Goal: Obtain resource: Download file/media

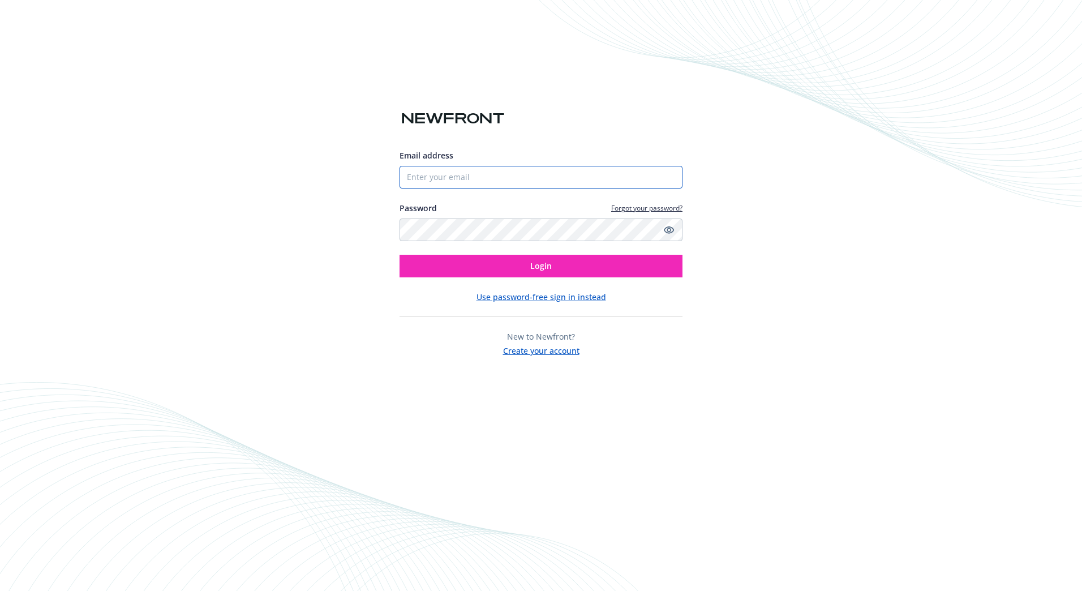
click at [464, 174] on input "Email address" at bounding box center [541, 177] width 283 height 23
type input "[EMAIL_ADDRESS][DOMAIN_NAME]"
click at [644, 263] on button "Login" at bounding box center [541, 266] width 283 height 23
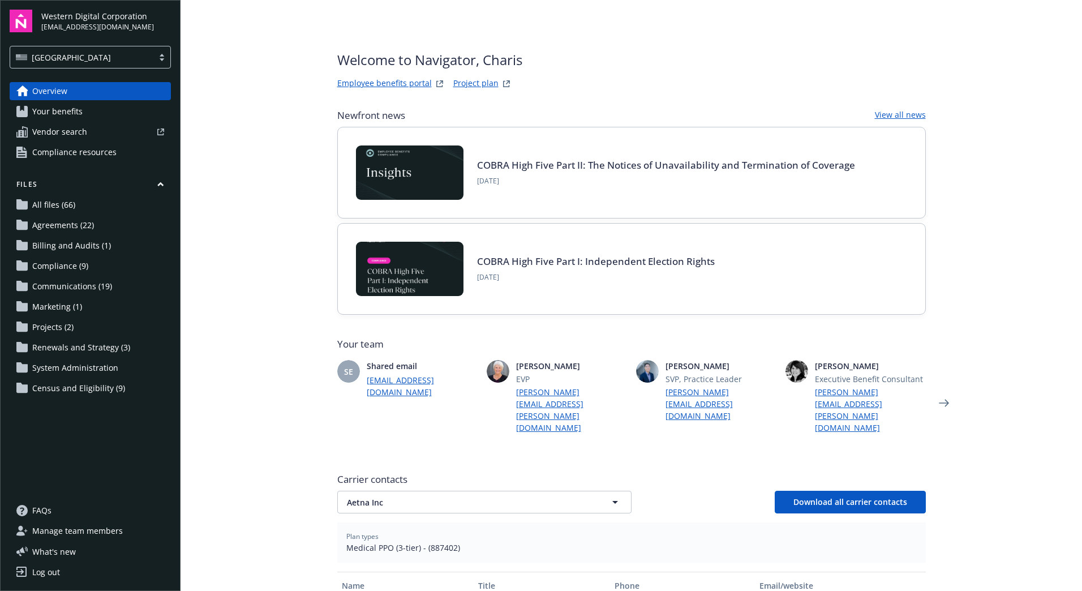
click at [93, 281] on span "Communications (19)" at bounding box center [72, 286] width 80 height 18
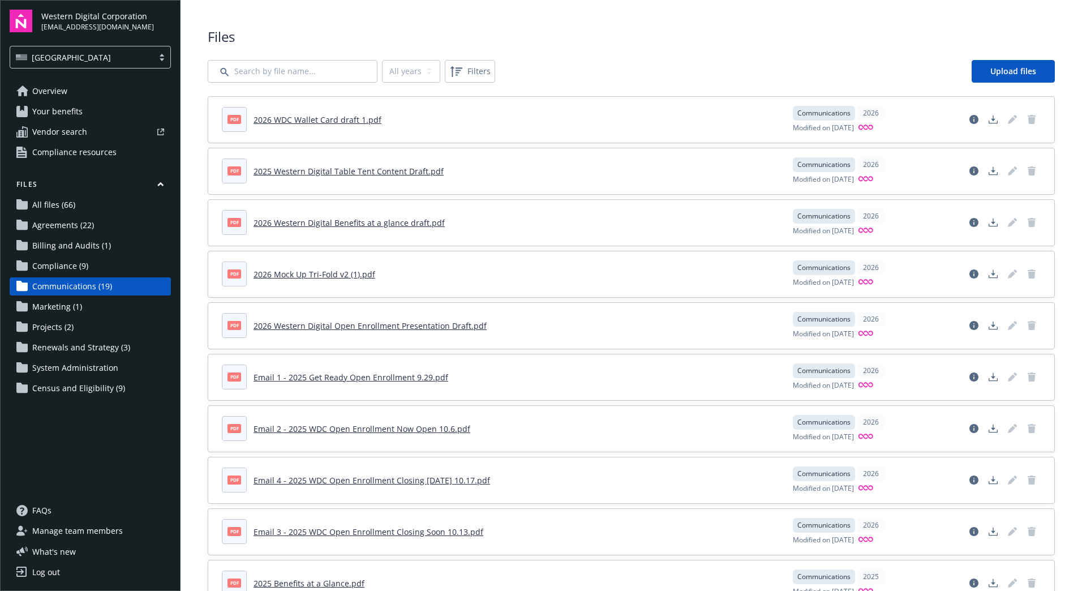
drag, startPoint x: 194, startPoint y: 482, endPoint x: 196, endPoint y: 469, distance: 12.7
click at [194, 481] on div "Files All years 2026 2025 Filters Upload files pdf 2026 WDC Wallet Card draft 1…" at bounding box center [632, 548] width 902 height 1096
click at [295, 118] on link "2026 WDC Wallet Card draft 1.pdf" at bounding box center [318, 119] width 128 height 11
